Goal: Communication & Community: Answer question/provide support

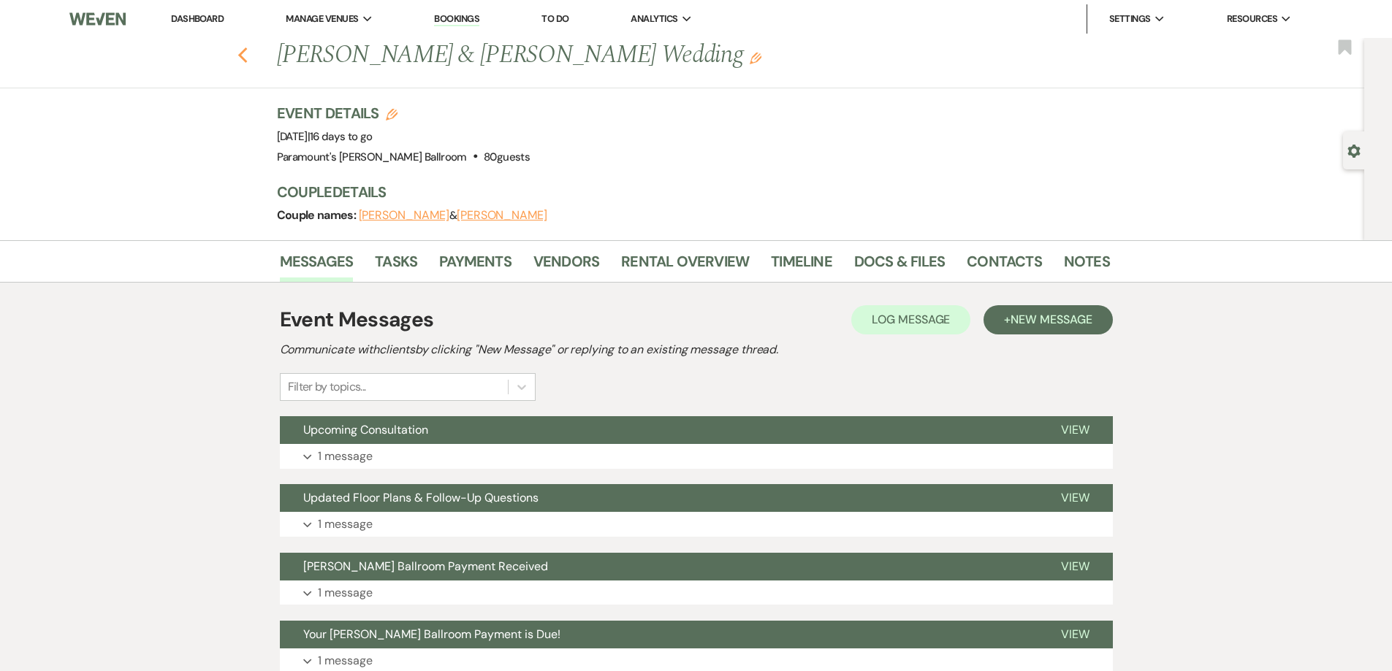
click at [247, 53] on use "button" at bounding box center [241, 55] width 9 height 16
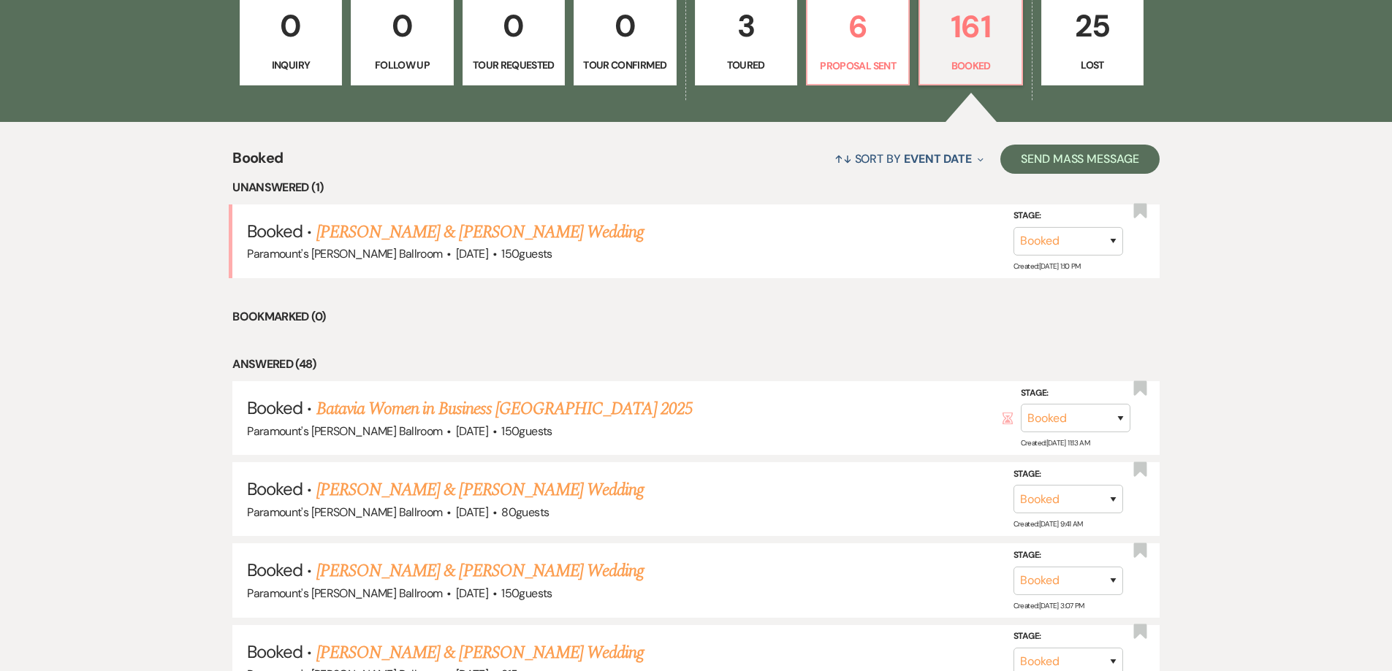
scroll to position [219, 0]
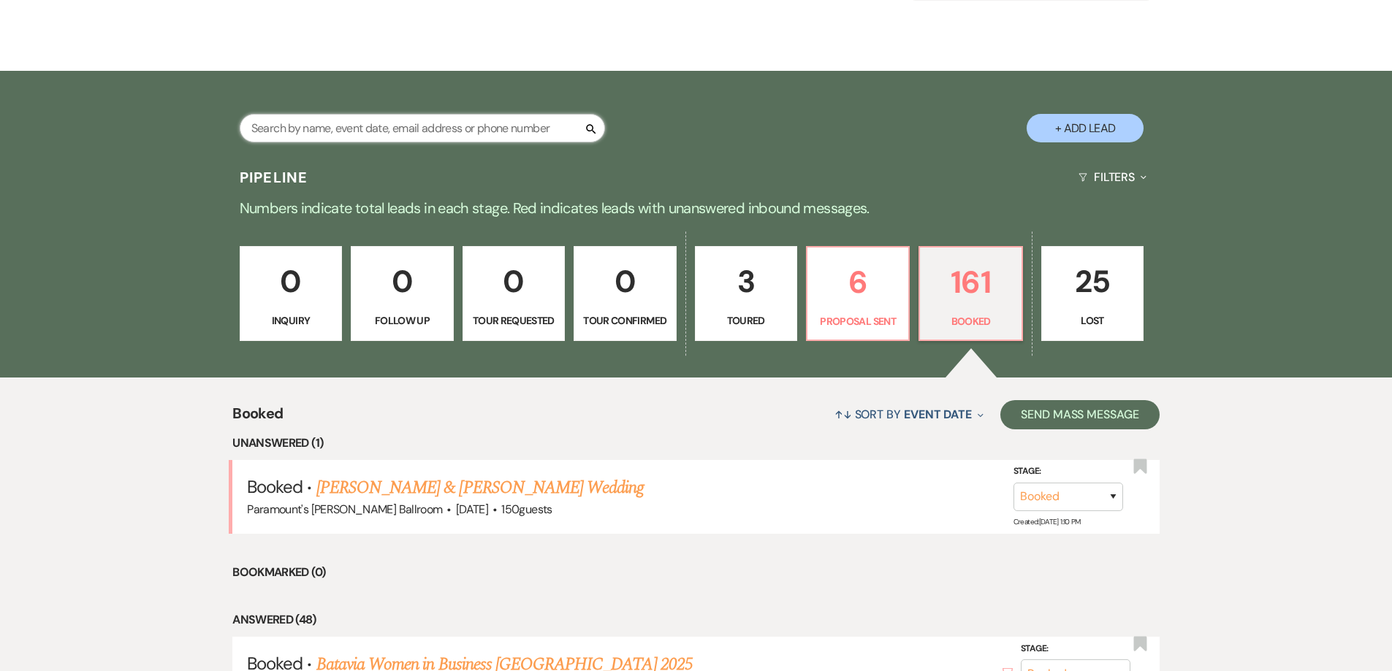
click at [432, 131] on input "text" at bounding box center [422, 128] width 365 height 28
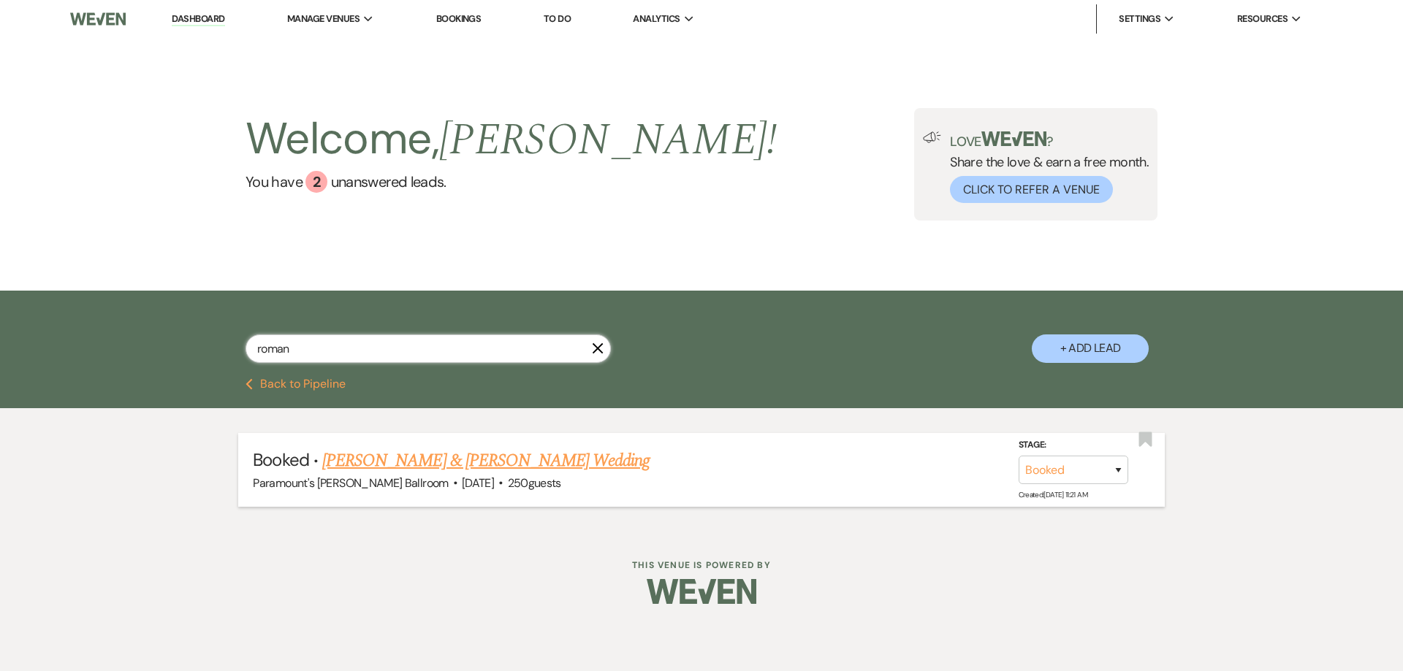
type input "roman"
click at [441, 460] on link "[PERSON_NAME] & [PERSON_NAME] Wedding" at bounding box center [485, 461] width 327 height 26
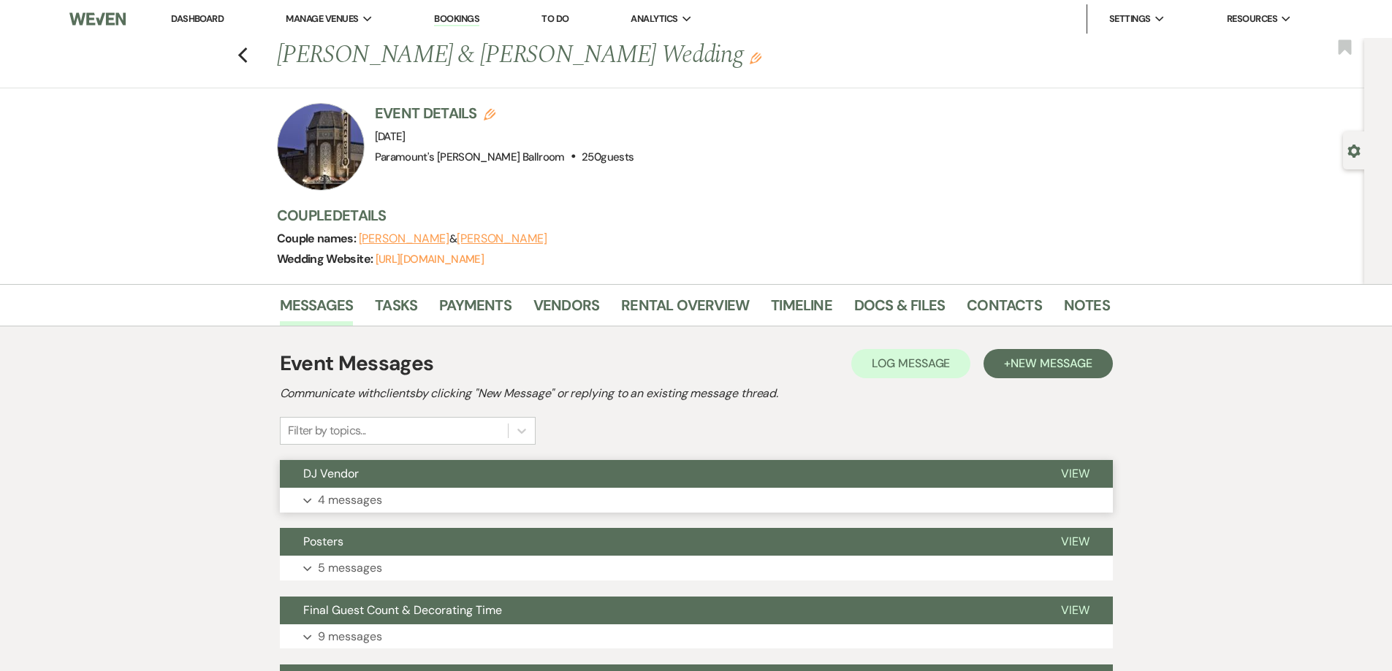
click at [474, 503] on button "Expand 4 messages" at bounding box center [696, 500] width 833 height 25
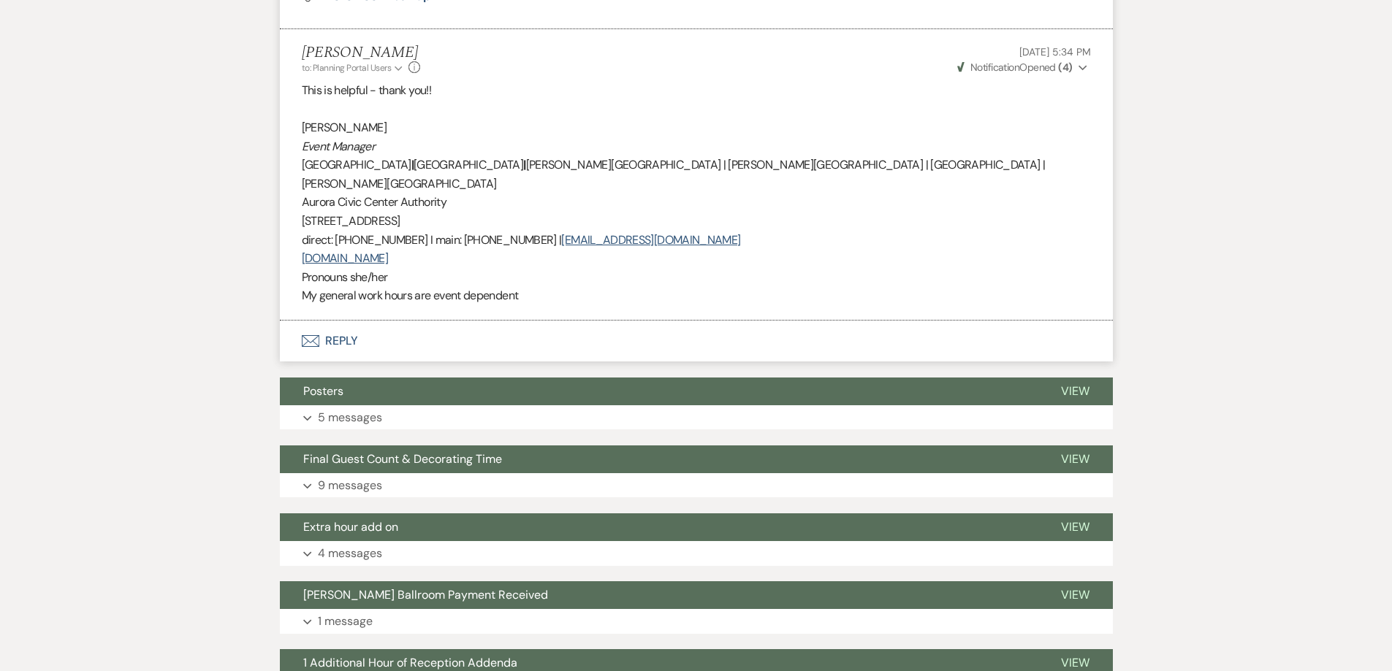
scroll to position [1243, 0]
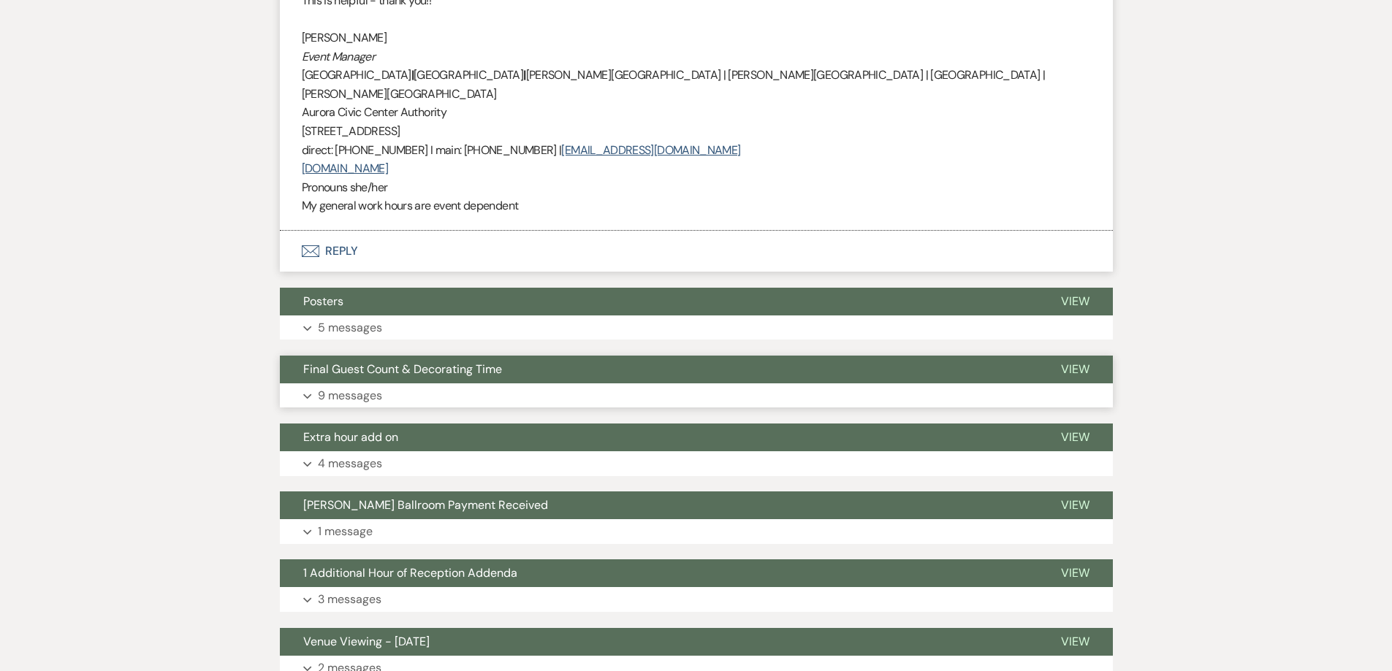
click at [451, 384] on button "Expand 9 messages" at bounding box center [696, 396] width 833 height 25
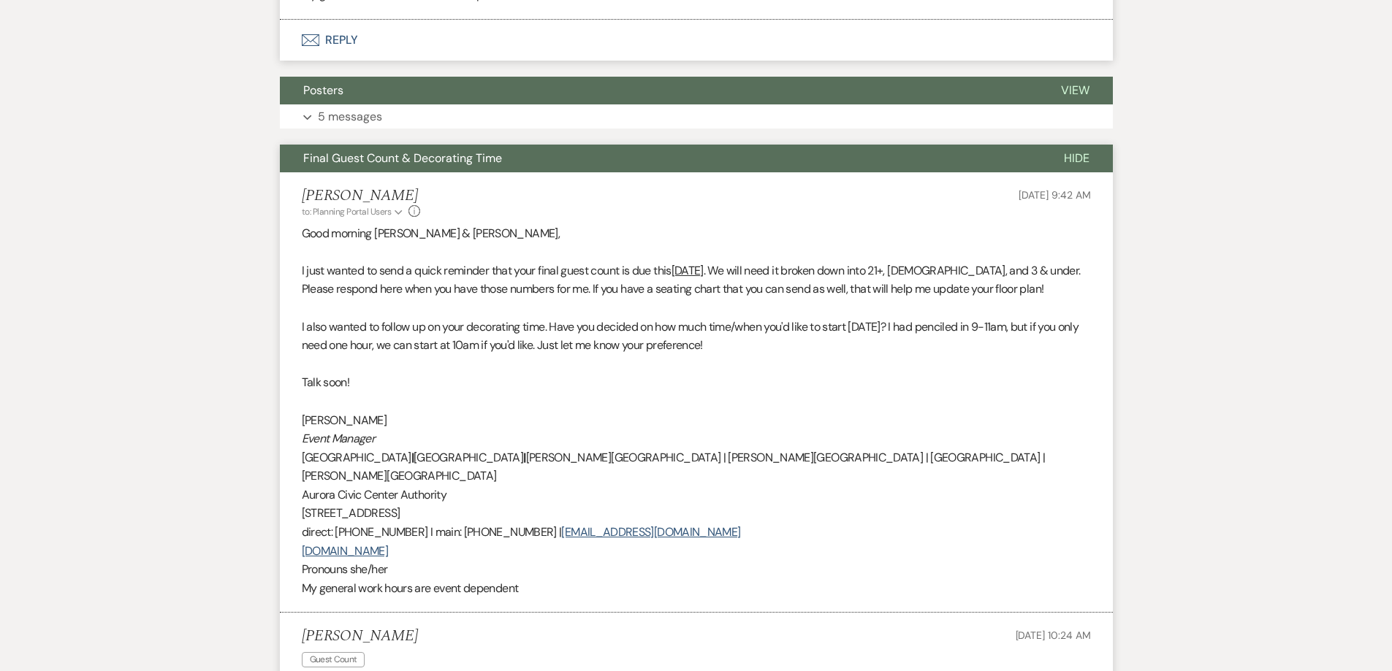
scroll to position [1462, 0]
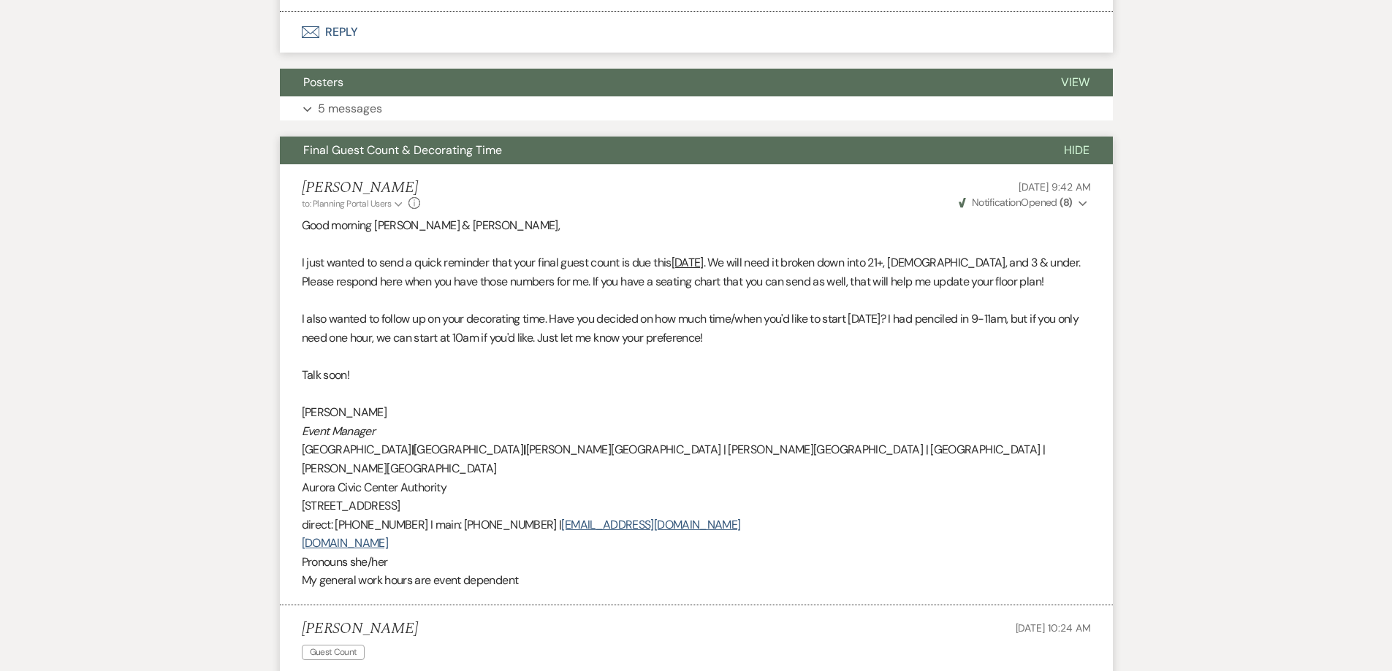
click at [427, 253] on p "I just wanted to send a quick reminder that your final guest count is due [DATE…" at bounding box center [696, 271] width 789 height 37
drag, startPoint x: 491, startPoint y: 233, endPoint x: 512, endPoint y: 233, distance: 21.2
click at [492, 253] on p "I just wanted to send a quick reminder that your final guest count is due [DATE…" at bounding box center [696, 271] width 789 height 37
click at [334, 253] on p "I just wanted to send a quick reminder that your final guest count is due [DATE…" at bounding box center [696, 271] width 789 height 37
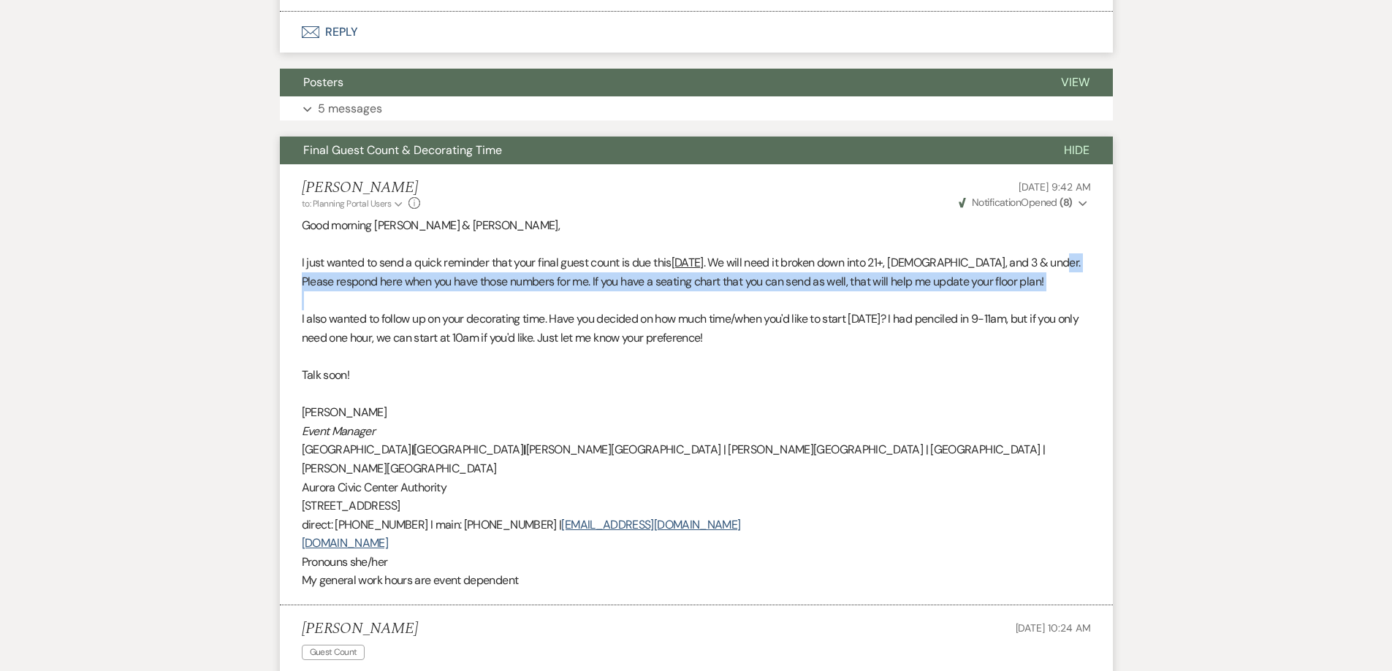
drag, startPoint x: 335, startPoint y: 244, endPoint x: 406, endPoint y: 262, distance: 73.9
click at [406, 262] on div "Good morning [PERSON_NAME] & [PERSON_NAME], I just wanted to send a quick remin…" at bounding box center [696, 403] width 789 height 374
click at [408, 291] on p at bounding box center [696, 300] width 789 height 19
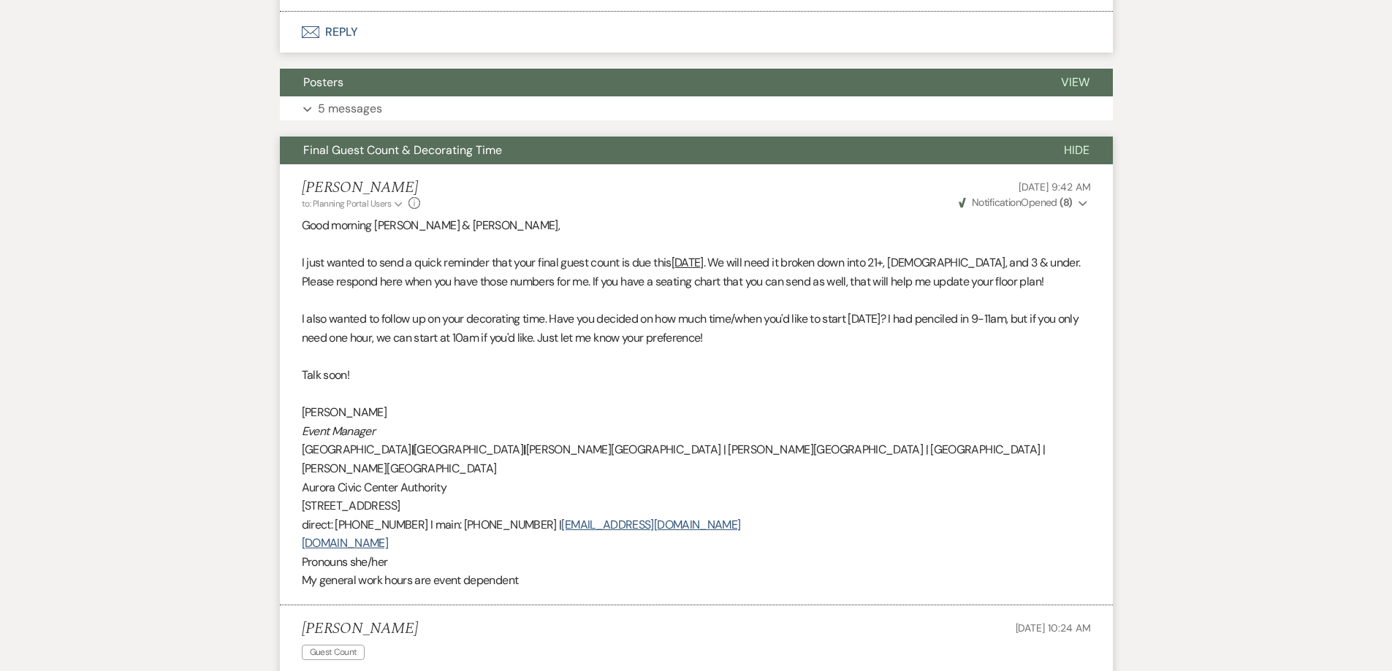
click at [410, 291] on p at bounding box center [696, 300] width 789 height 19
